Goal: Information Seeking & Learning: Learn about a topic

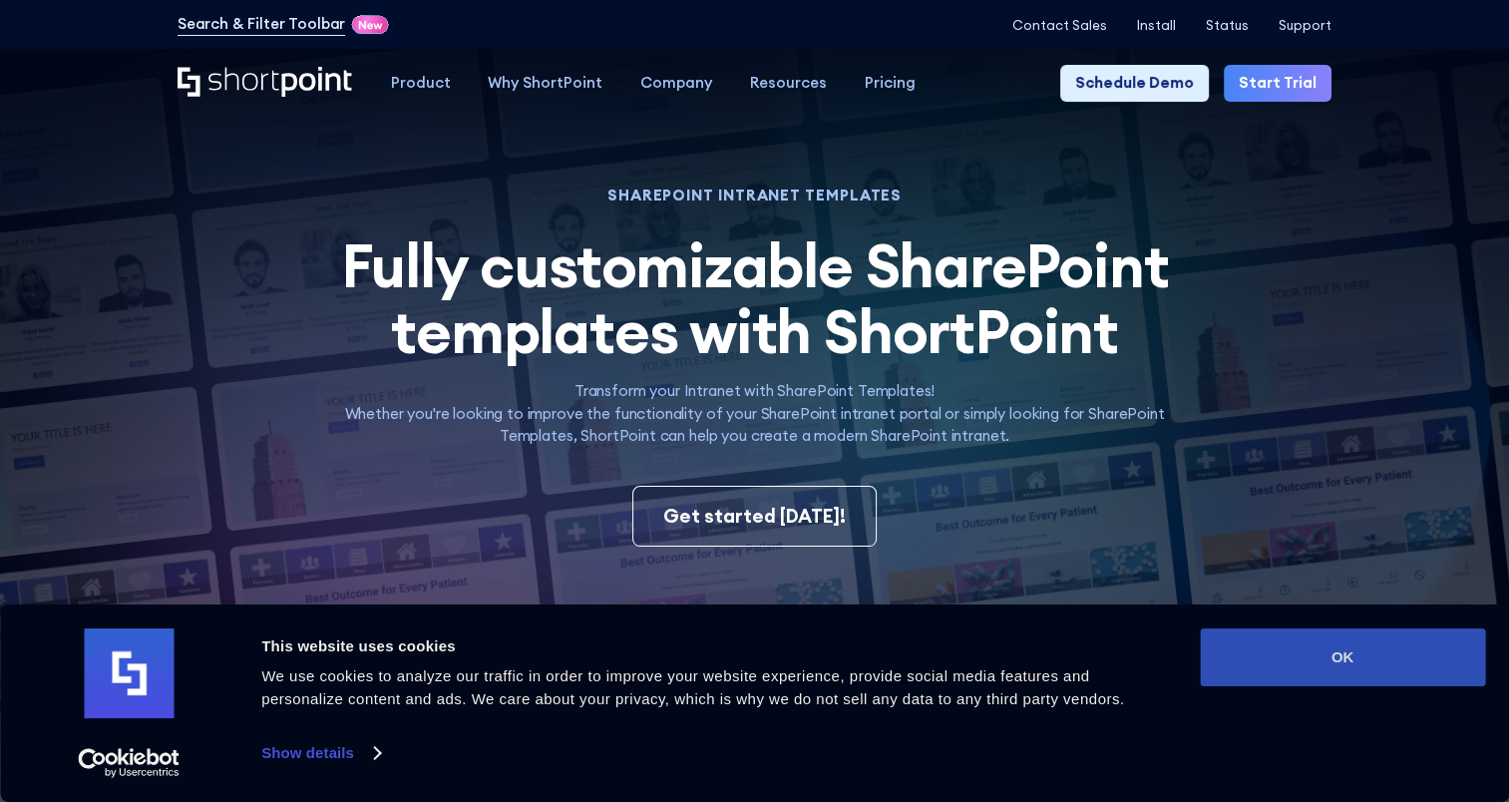
click at [1406, 666] on button "OK" at bounding box center [1342, 657] width 285 height 58
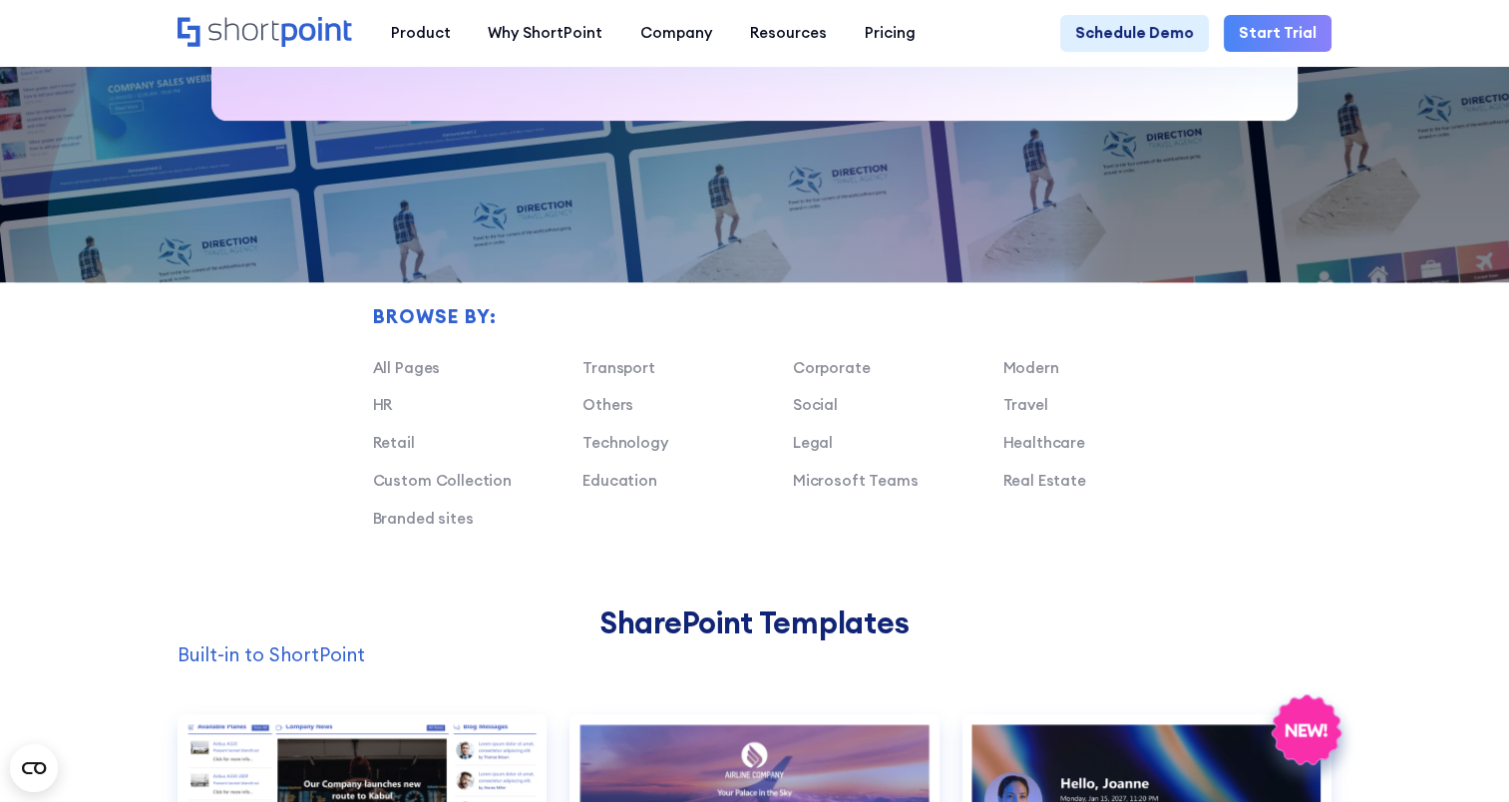
scroll to position [1297, 0]
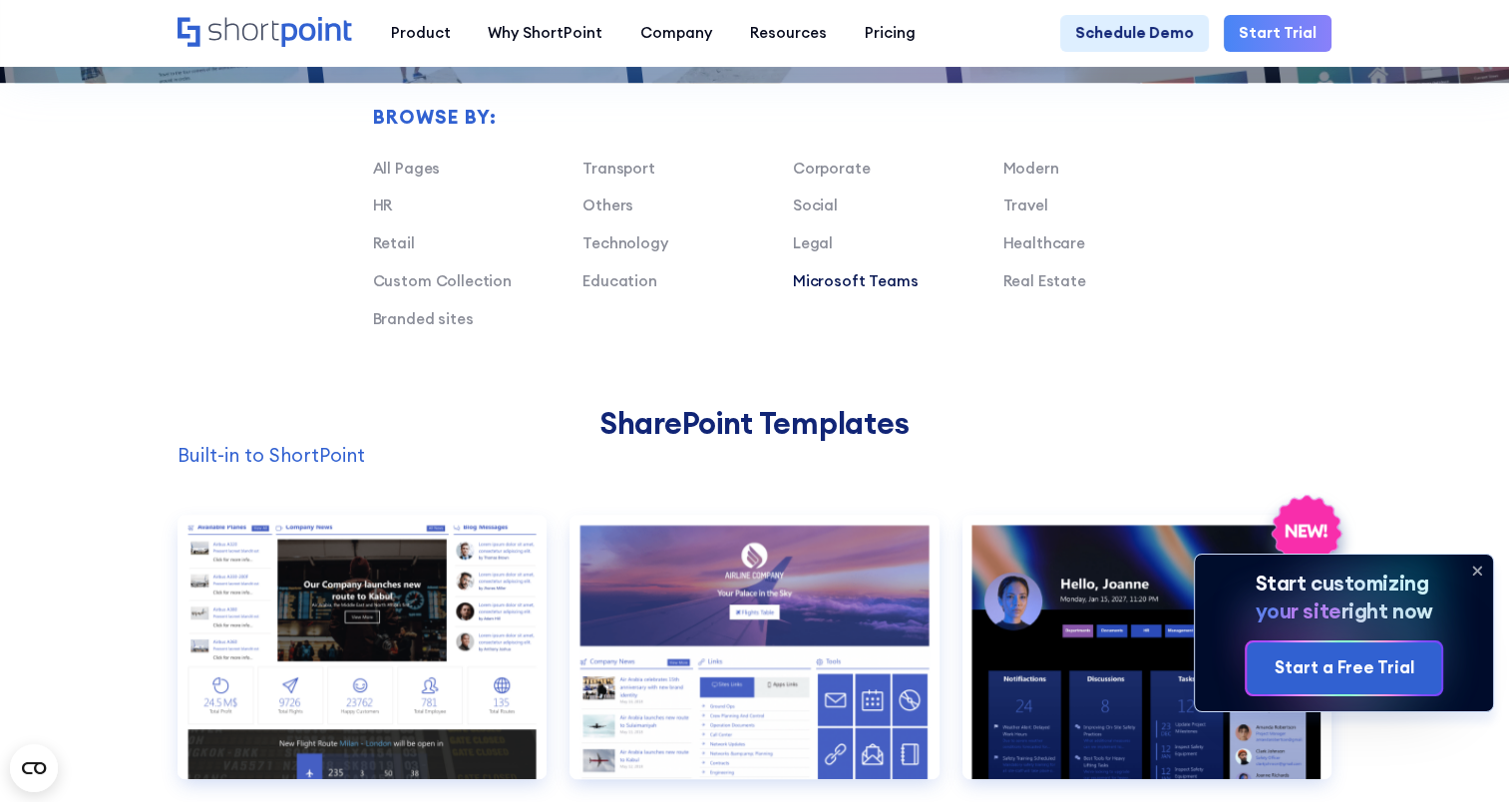
click at [855, 286] on link "Microsoft Teams" at bounding box center [856, 280] width 126 height 19
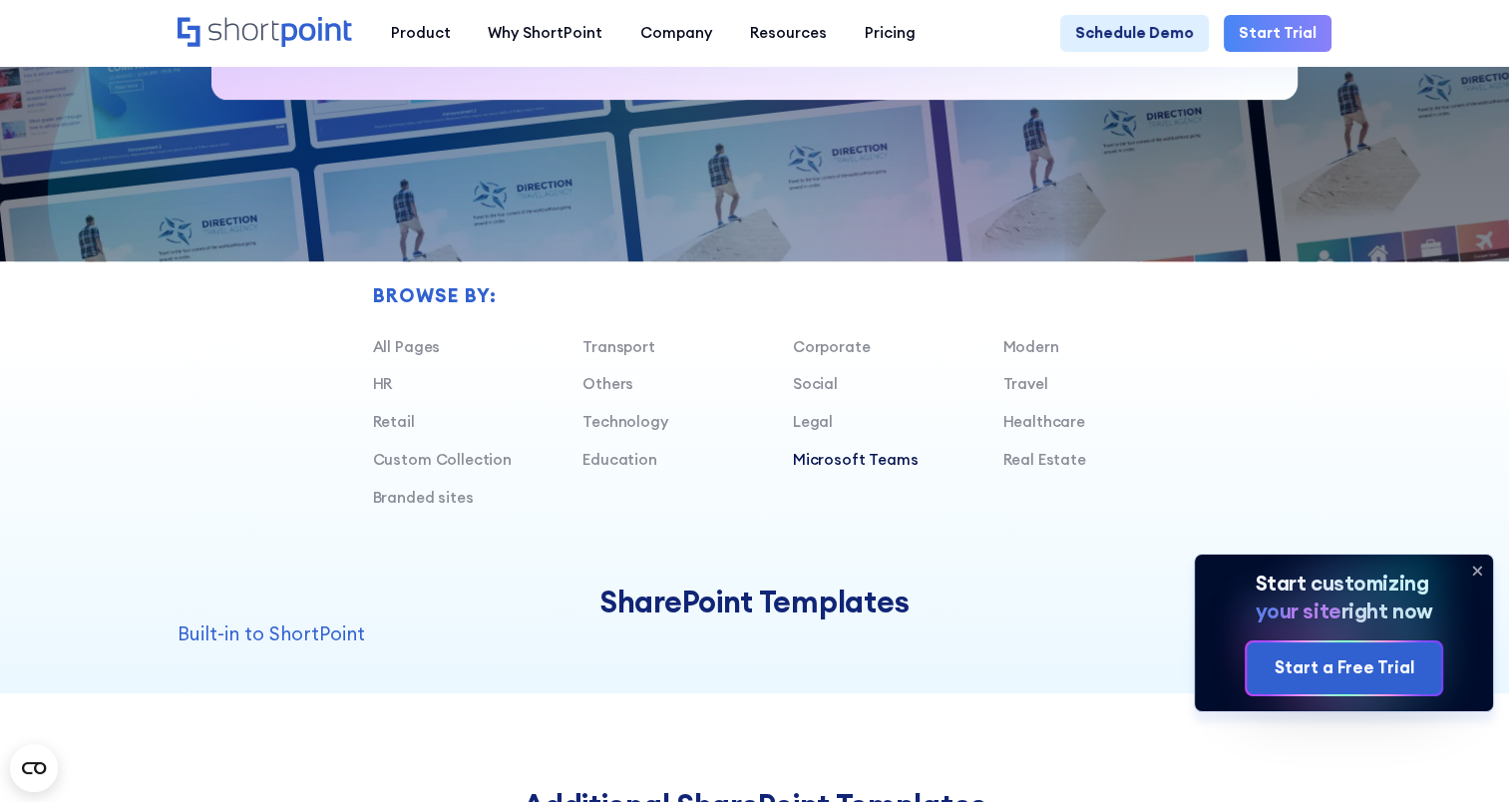
scroll to position [1097, 0]
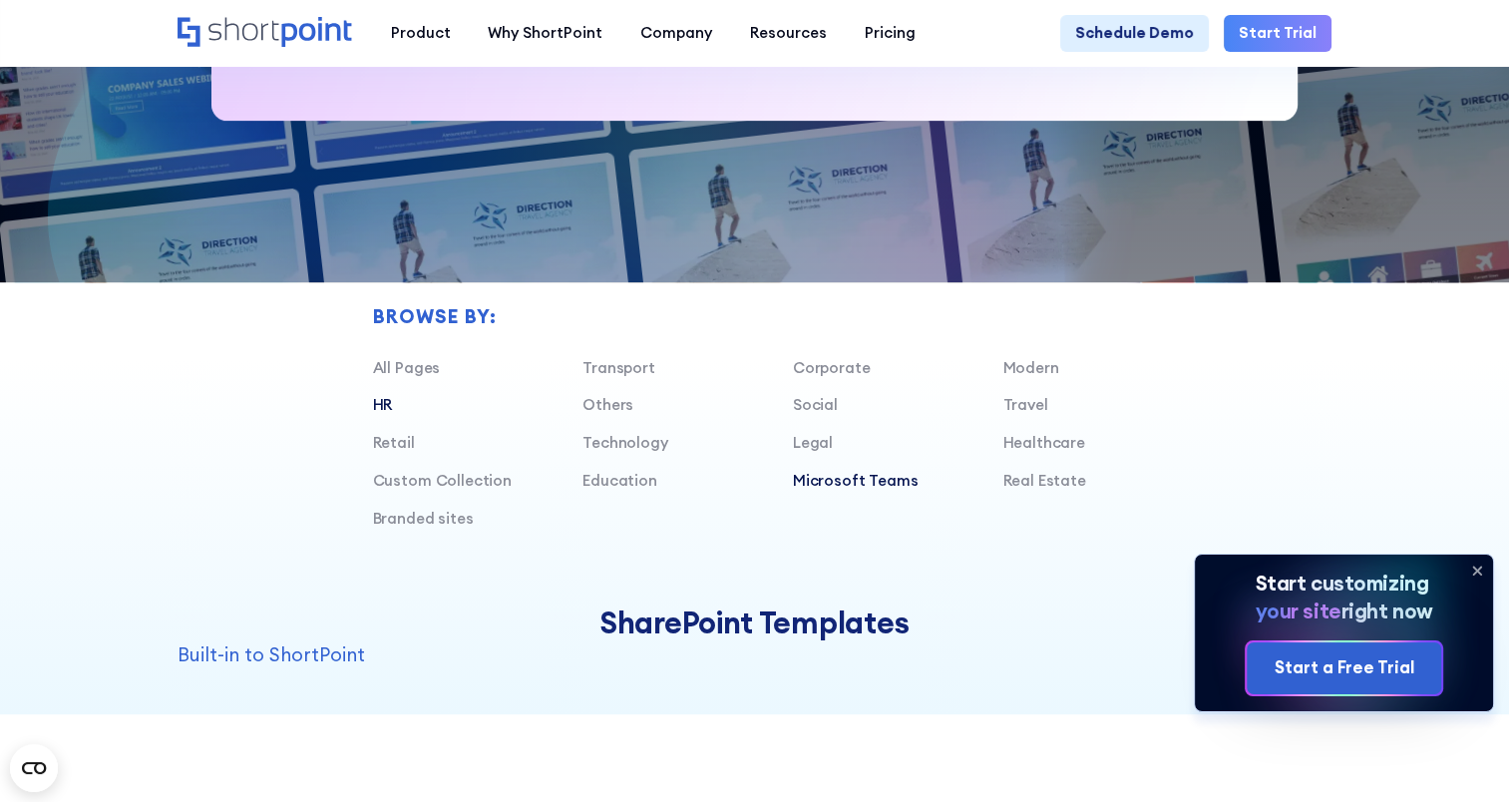
click at [378, 414] on link "HR" at bounding box center [383, 404] width 20 height 19
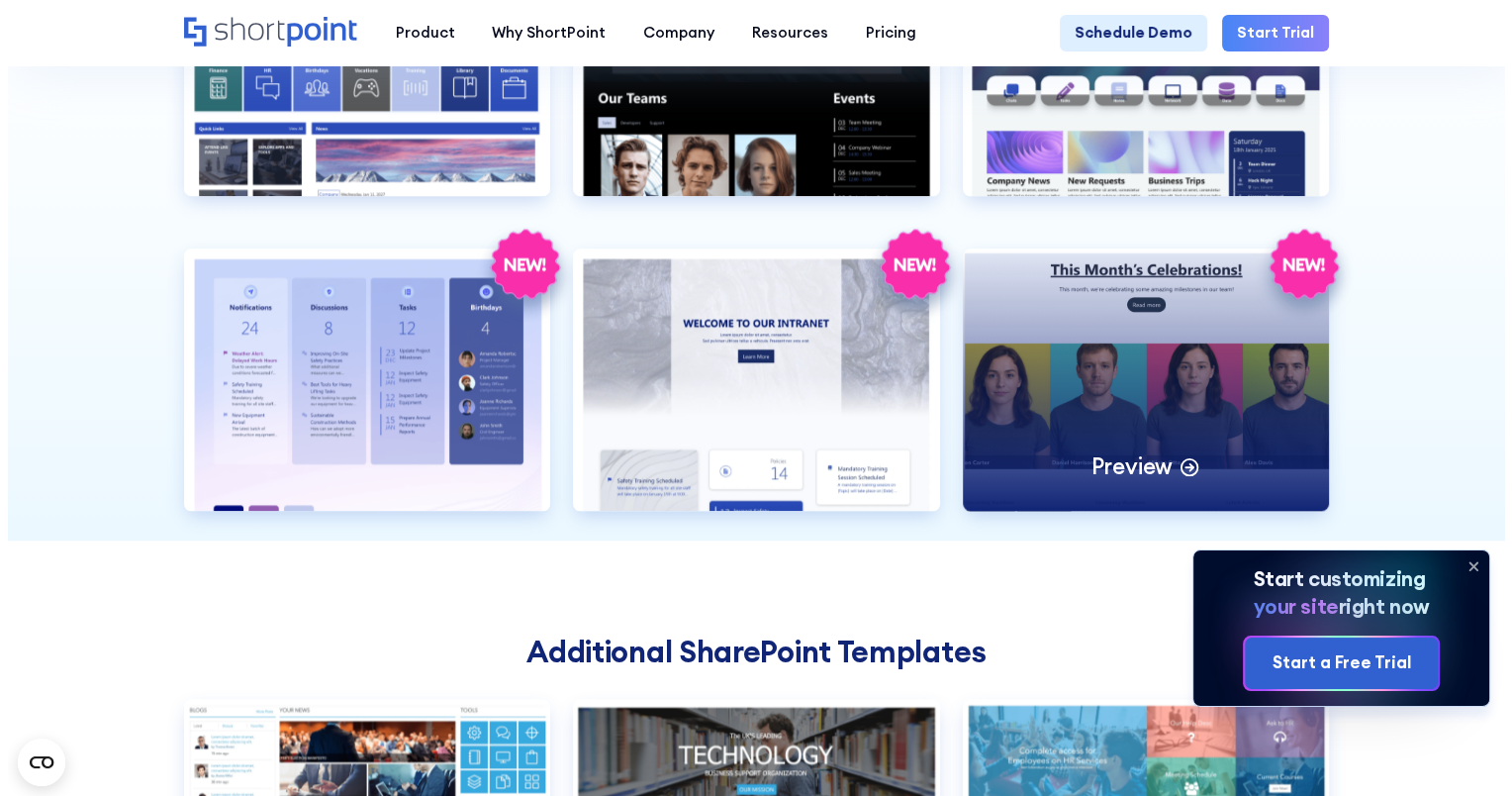
scroll to position [1783, 0]
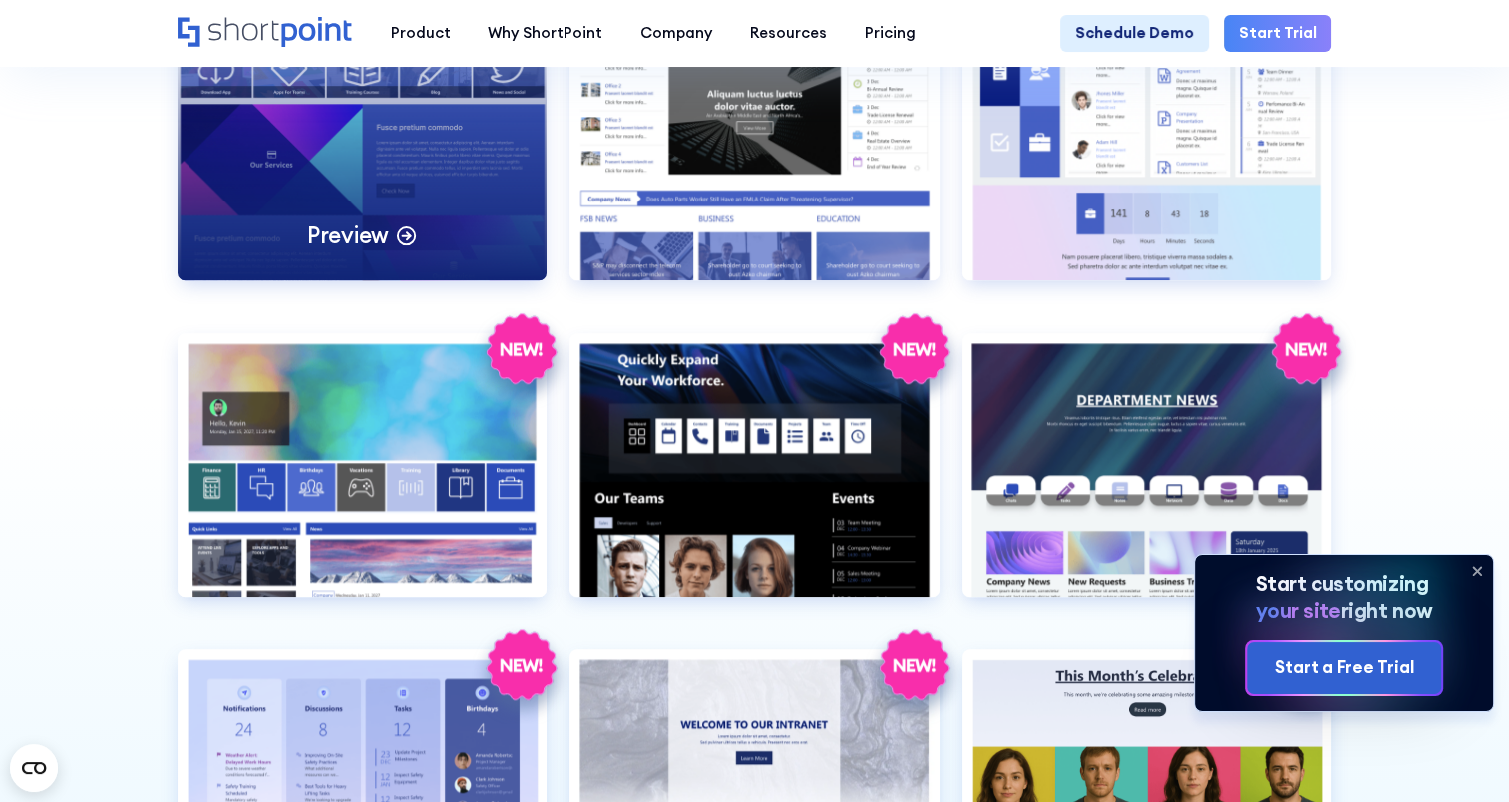
click at [380, 160] on div "Preview" at bounding box center [363, 148] width 370 height 264
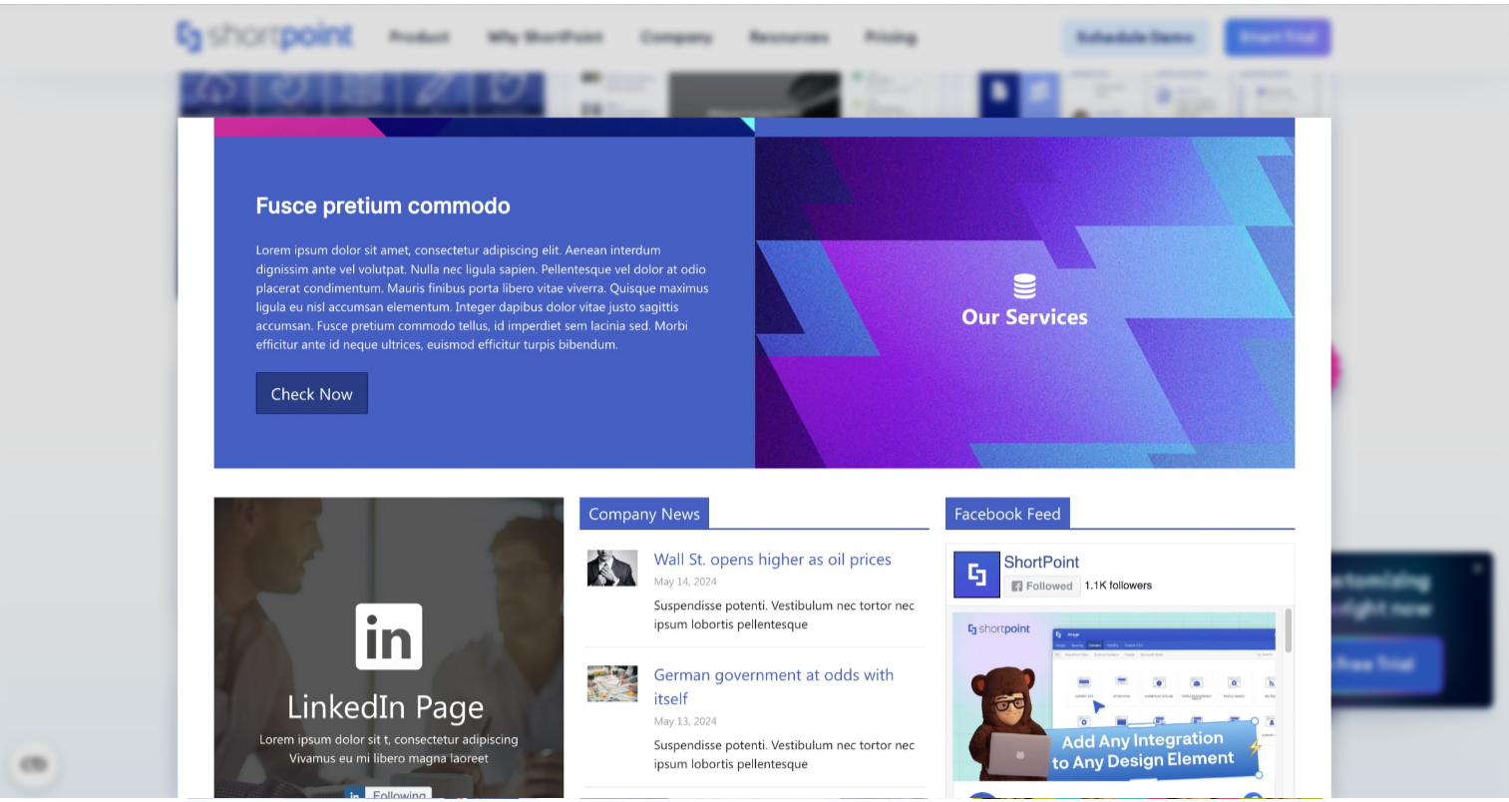
scroll to position [727, 0]
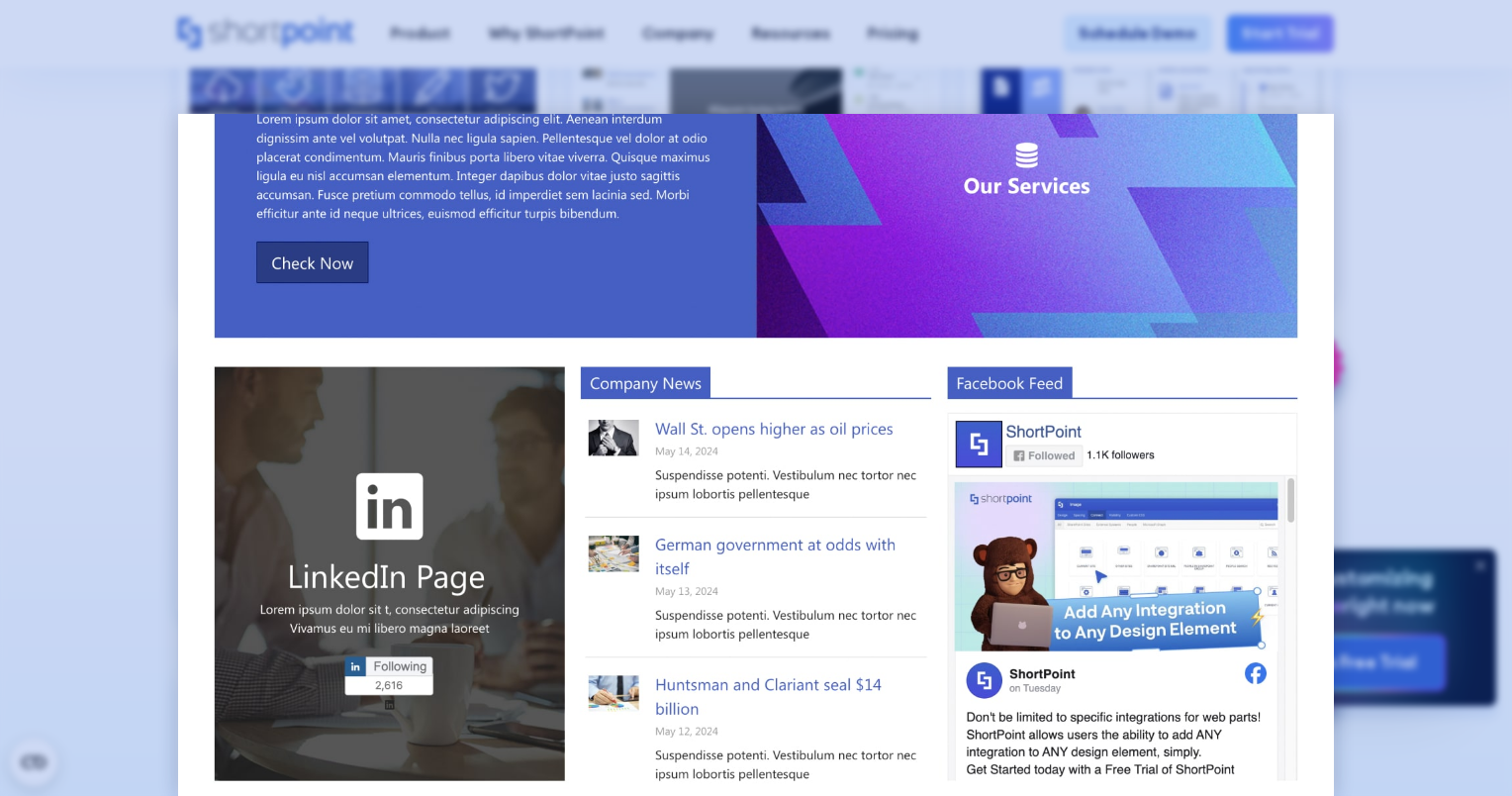
click at [1420, 247] on div at bounding box center [756, 398] width 1512 height 796
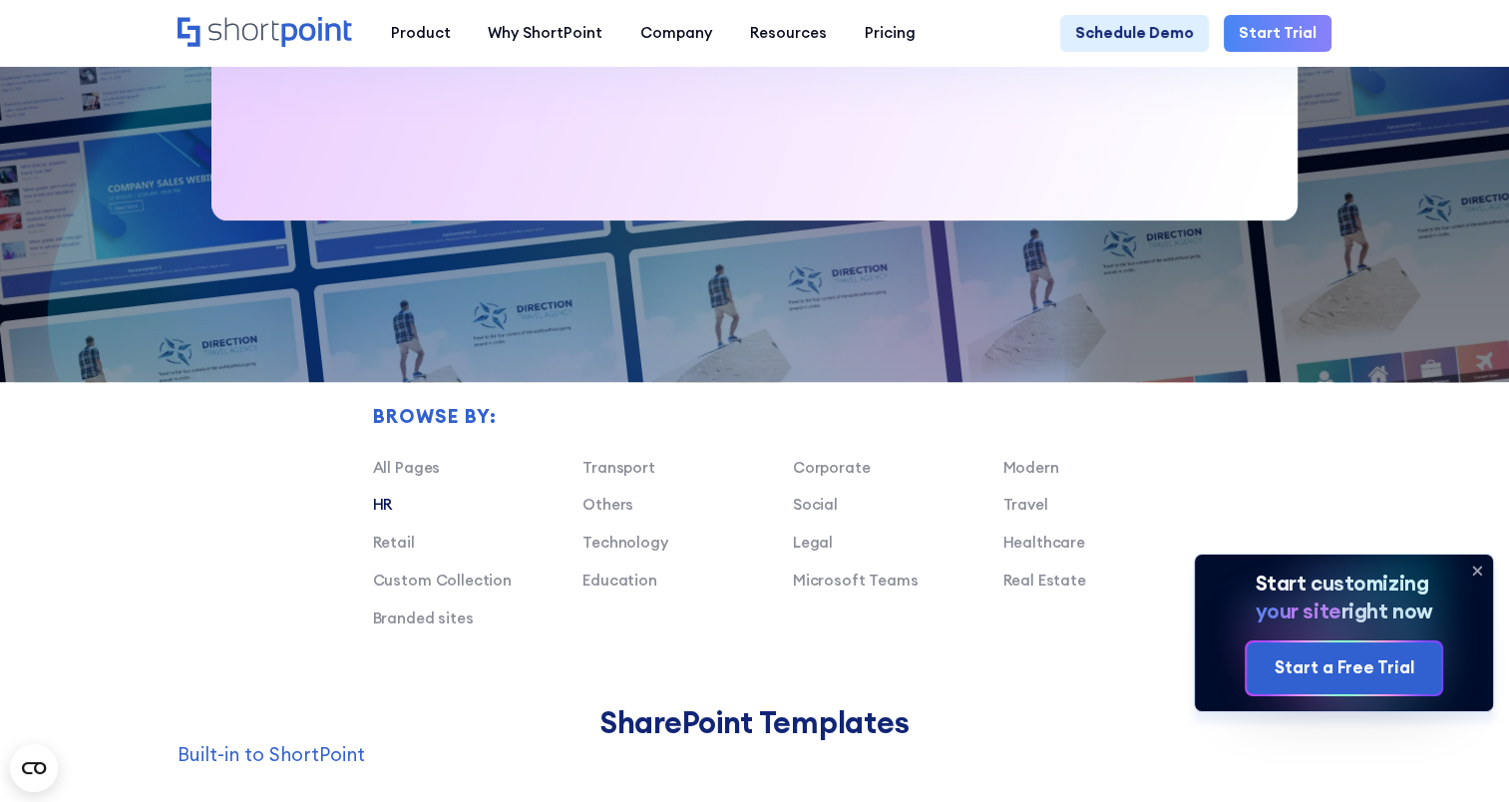
scroll to position [299, 0]
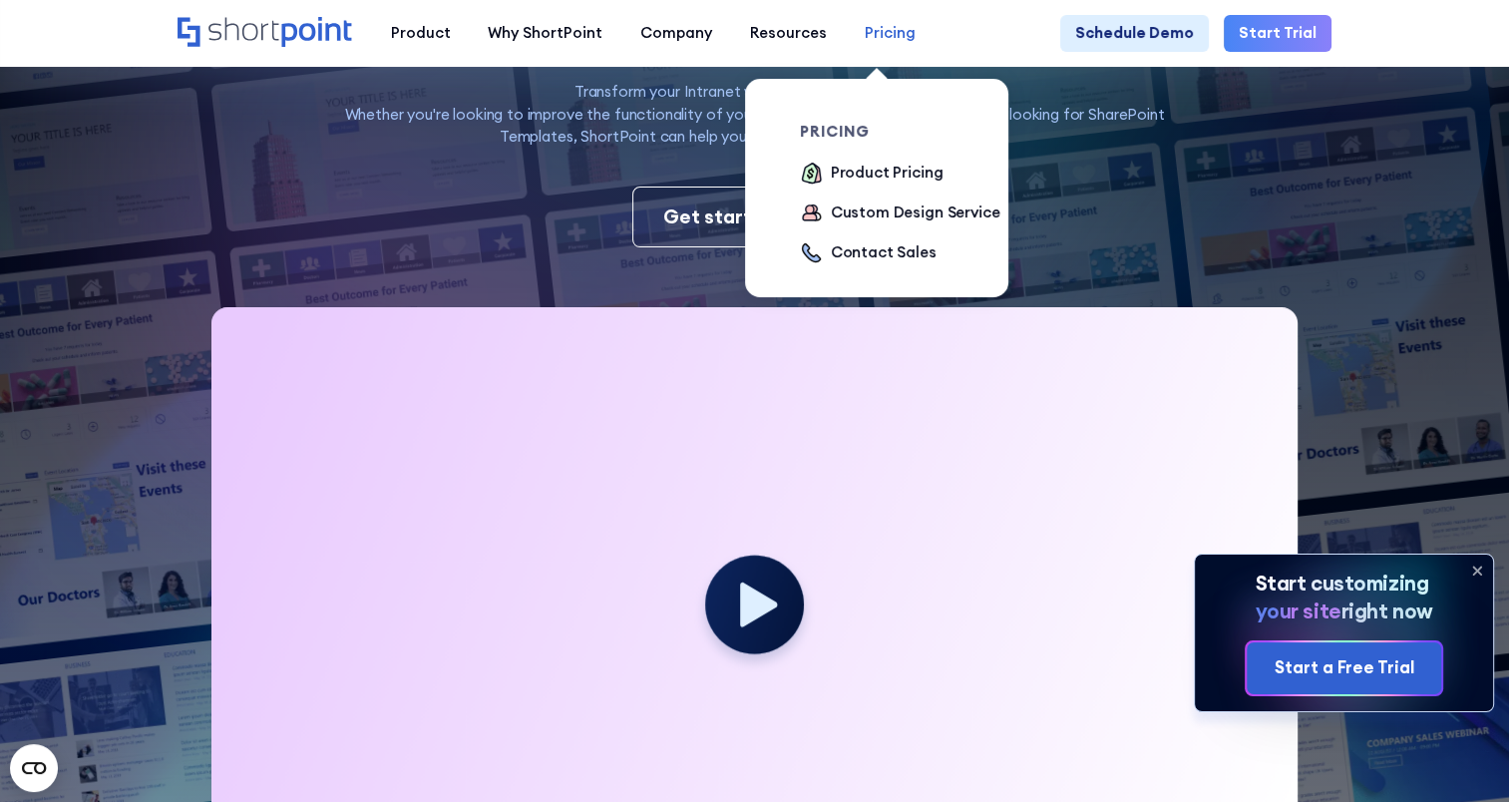
click at [887, 27] on div "Pricing" at bounding box center [890, 33] width 51 height 23
click at [875, 168] on div "Product Pricing" at bounding box center [887, 173] width 113 height 23
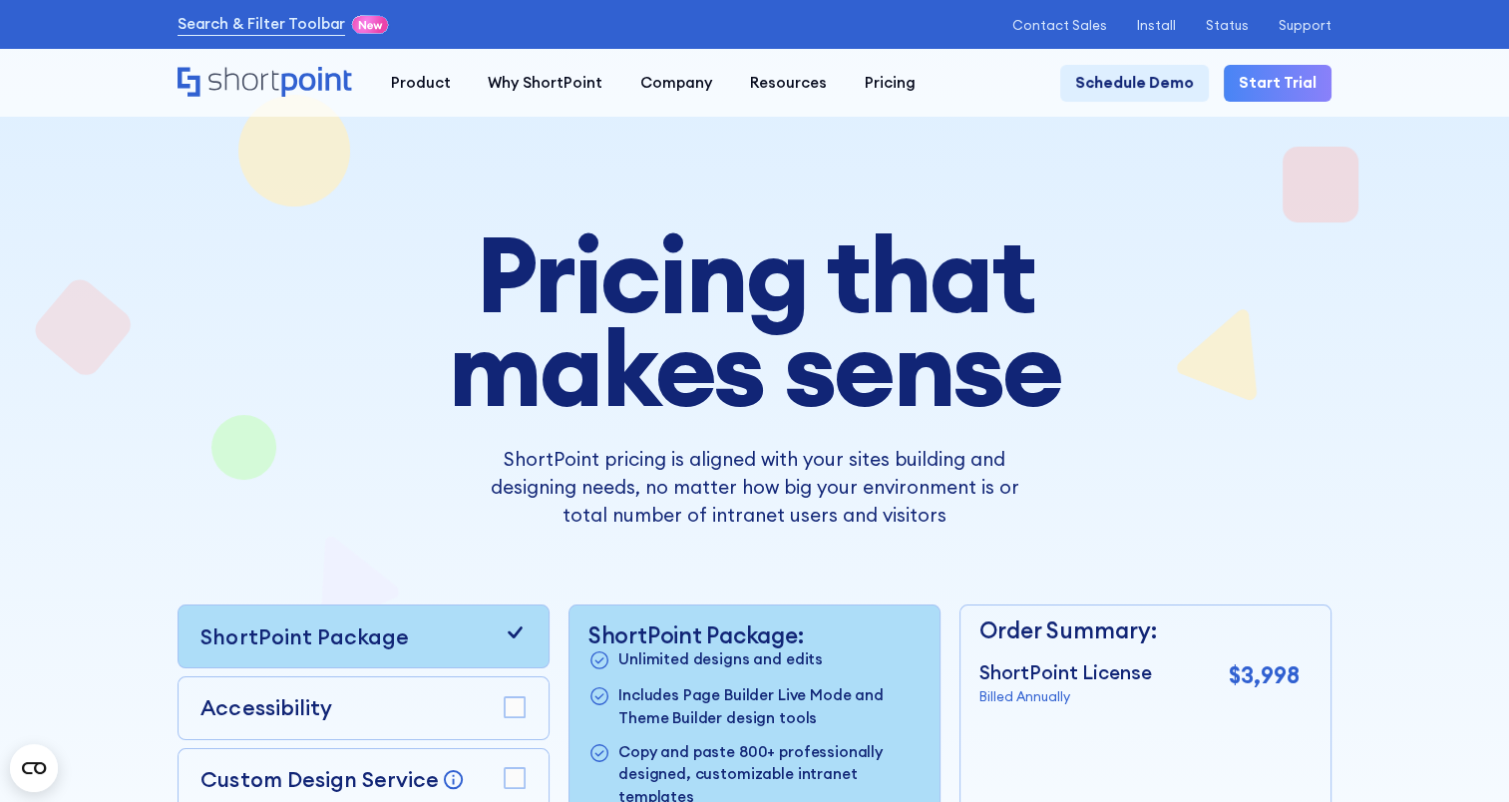
scroll to position [299, 0]
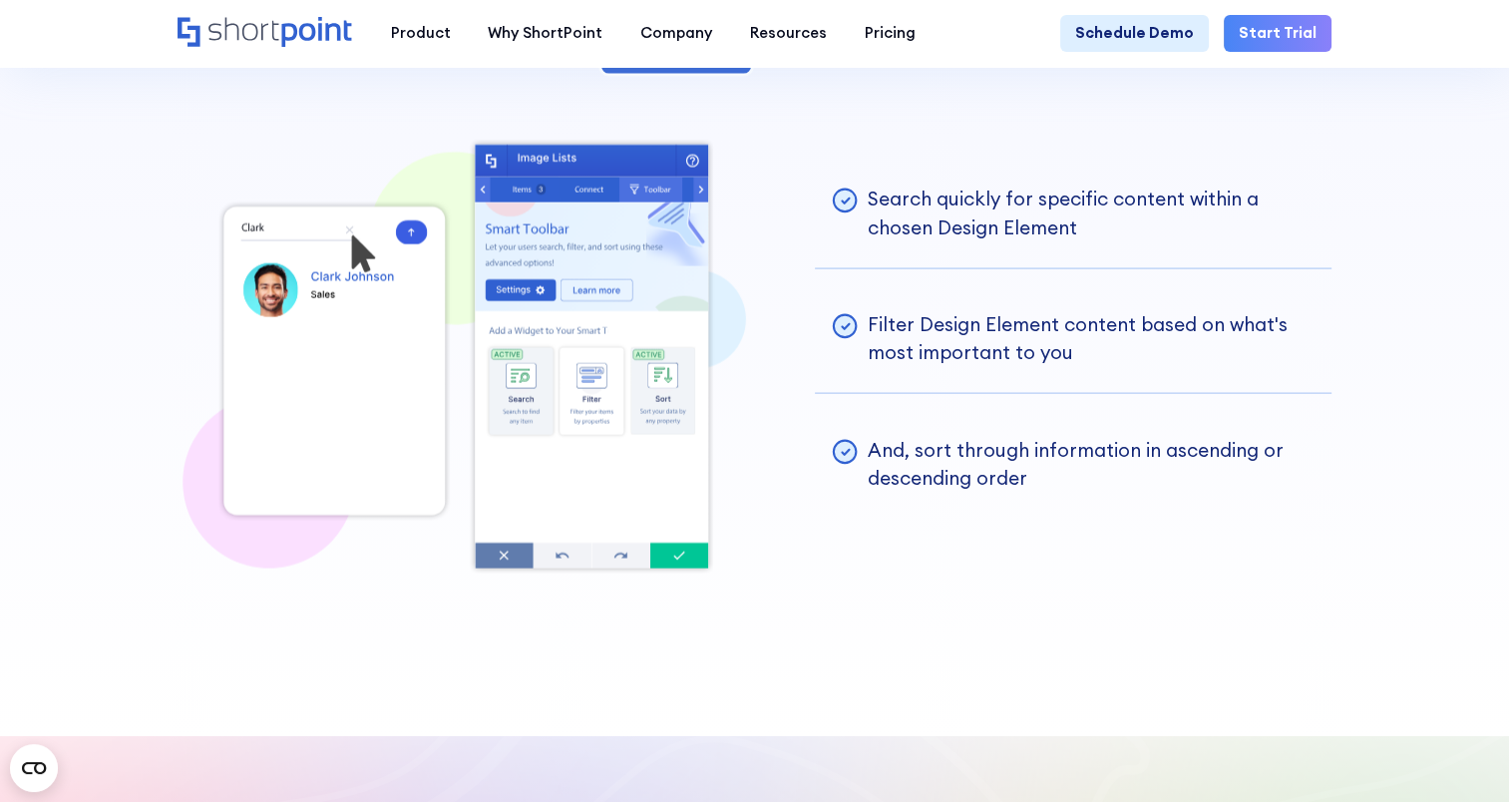
scroll to position [4988, 0]
